Goal: Use online tool/utility: Use online tool/utility

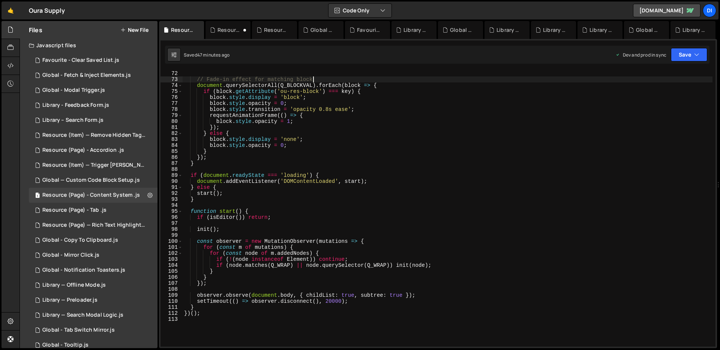
scroll to position [516, 0]
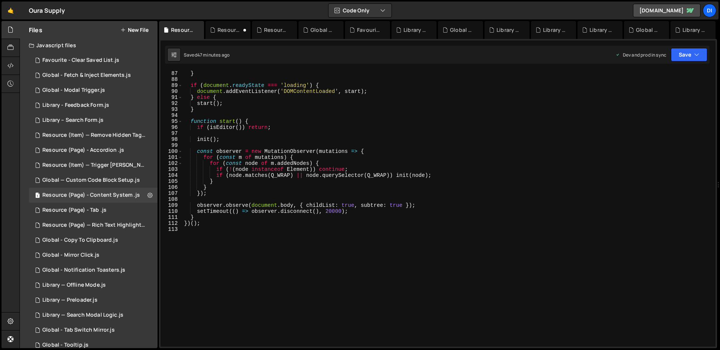
click at [369, 200] on div "} if ( document . readyState === 'loading' ) { document . addEventListener ( 'D…" at bounding box center [448, 214] width 530 height 288
type textarea "})();"
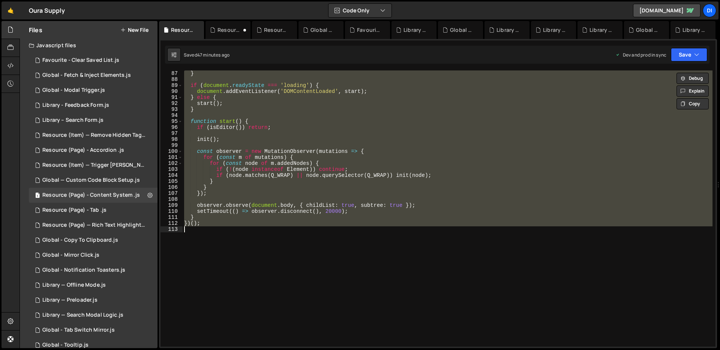
paste textarea
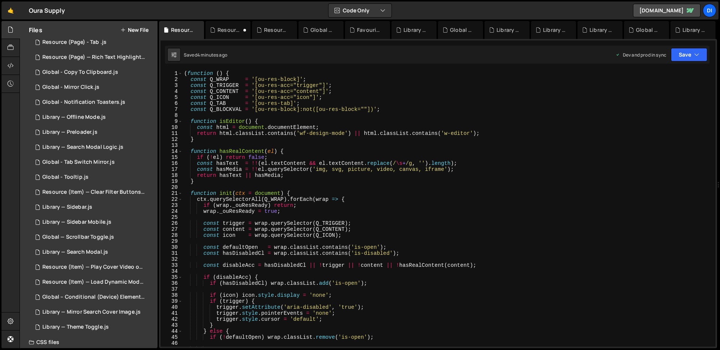
scroll to position [208, 0]
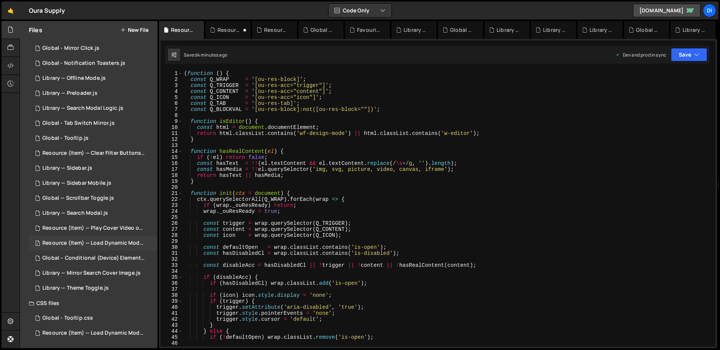
click at [112, 240] on div "Resource (Item) — Load Dynamic Modal (AJAX).js" at bounding box center [93, 243] width 103 height 7
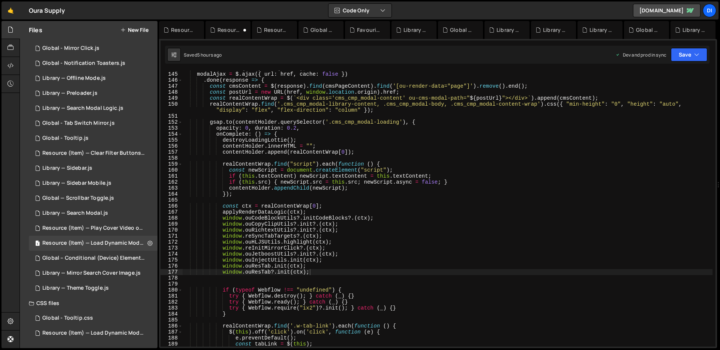
scroll to position [869, 0]
click at [320, 274] on div "const href = $ ( this ) . attr ( "href" ) ; modalAjax = $ . ajax ({ url : href …" at bounding box center [448, 209] width 530 height 288
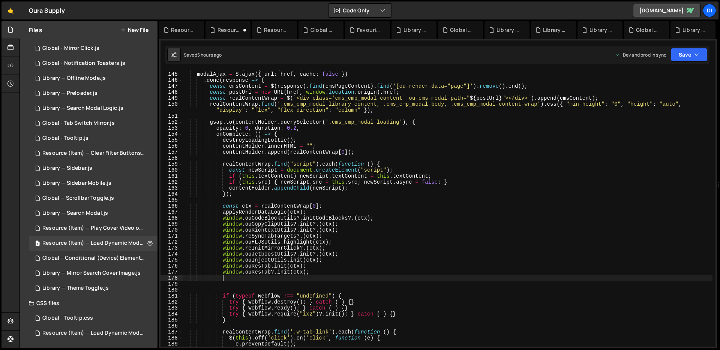
scroll to position [0, 2]
paste textarea
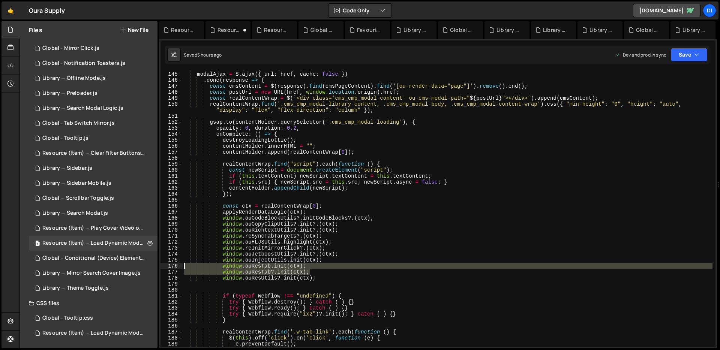
drag, startPoint x: 318, startPoint y: 273, endPoint x: 180, endPoint y: 265, distance: 138.2
click at [180, 265] on div "window.ouResUtils?.init(ctx); 144 145 146 147 148 149 150 151 152 153 154 155 1…" at bounding box center [437, 208] width 555 height 276
type textarea "window.ouResTab.init(ctx); window.ouResTab?.init(ctx);"
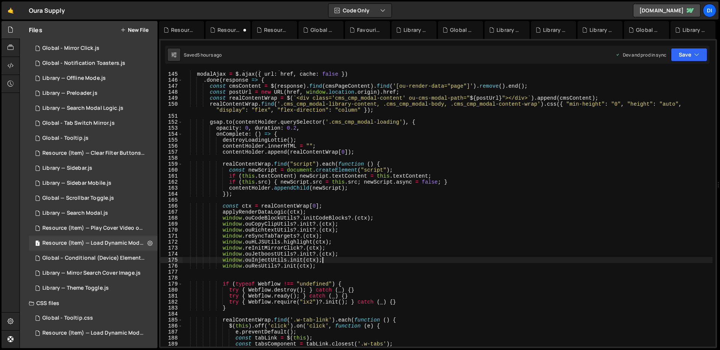
click at [327, 249] on div "const href = $ ( this ) . attr ( "href" ) ; modalAjax = $ . ajax ({ url : href …" at bounding box center [448, 209] width 530 height 288
click at [279, 243] on div "const href = $ ( this ) . attr ( "href" ) ; modalAjax = $ . ajax ({ url : href …" at bounding box center [448, 209] width 530 height 288
type textarea "window.ouHLJSUtils.highlight(ctx);"
